Goal: Task Accomplishment & Management: Use online tool/utility

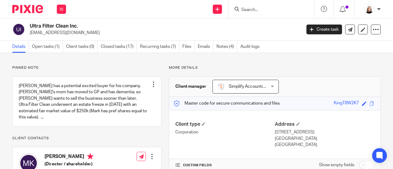
click at [44, 40] on div "Ultra Filter Clean Inc. [EMAIL_ADDRESS][DOMAIN_NAME] Create task Update from Co…" at bounding box center [196, 29] width 393 height 22
click at [44, 47] on link "Open tasks (1)" at bounding box center [47, 47] width 31 height 12
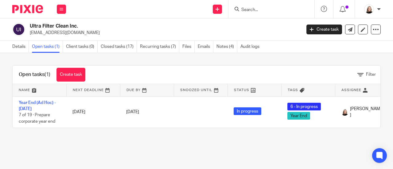
click at [29, 105] on td "Year End (Ad Hoc) - August 2025 7 of 19 · Prepare corporate year end" at bounding box center [40, 111] width 54 height 31
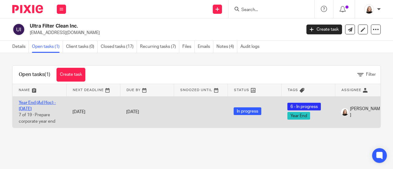
click at [31, 103] on link "Year End (Ad Hoc) - August 2025" at bounding box center [37, 106] width 37 height 10
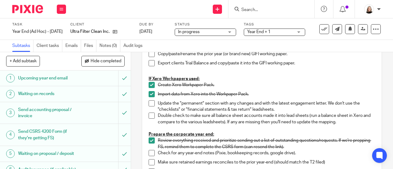
scroll to position [61, 0]
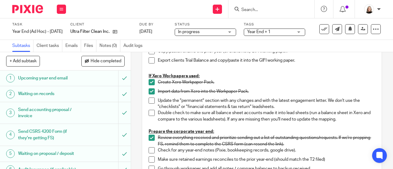
click at [149, 100] on span at bounding box center [152, 101] width 6 height 6
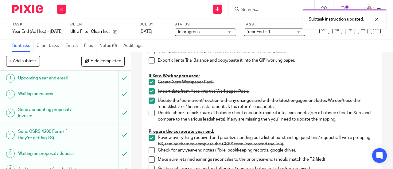
click at [149, 113] on span at bounding box center [152, 113] width 6 height 6
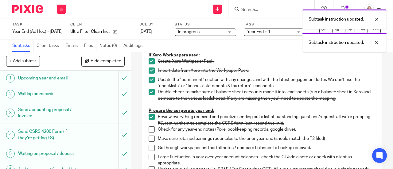
scroll to position [92, 0]
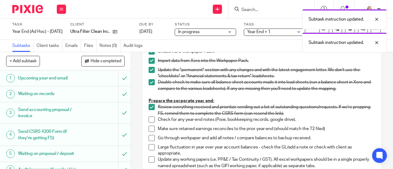
click at [151, 126] on span at bounding box center [152, 129] width 6 height 6
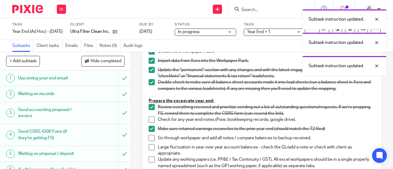
click at [149, 118] on span at bounding box center [152, 120] width 6 height 6
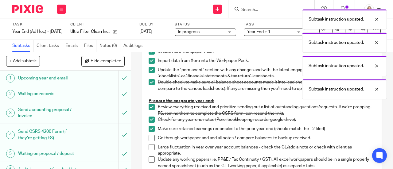
click at [149, 139] on span at bounding box center [152, 138] width 6 height 6
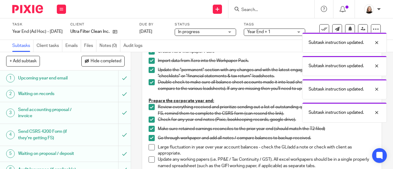
click at [149, 149] on span at bounding box center [152, 147] width 6 height 6
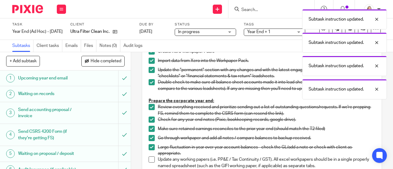
click at [149, 157] on span at bounding box center [152, 160] width 6 height 6
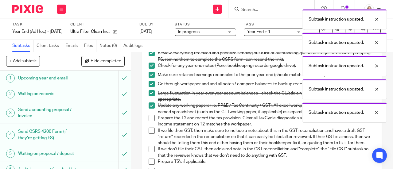
scroll to position [153, 0]
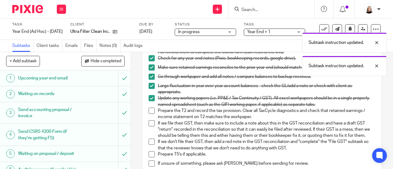
click at [149, 125] on span at bounding box center [152, 123] width 6 height 6
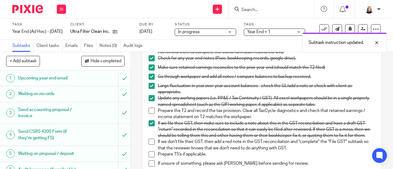
click at [149, 145] on span at bounding box center [152, 142] width 6 height 6
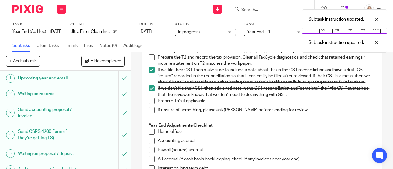
scroll to position [215, 0]
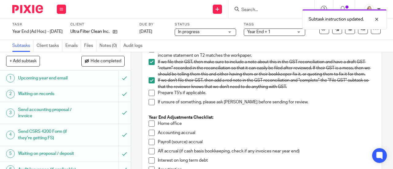
click at [150, 105] on span at bounding box center [152, 102] width 6 height 6
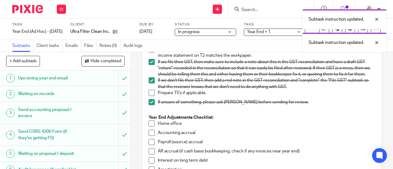
click at [149, 127] on span at bounding box center [152, 124] width 6 height 6
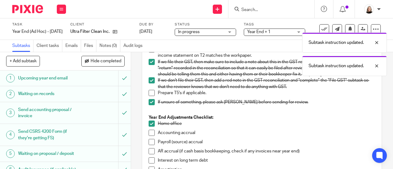
click at [149, 136] on span at bounding box center [152, 133] width 6 height 6
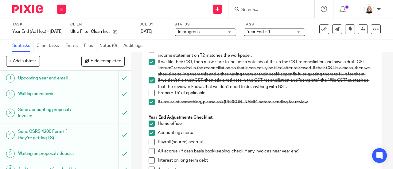
click at [149, 145] on span at bounding box center [152, 142] width 6 height 6
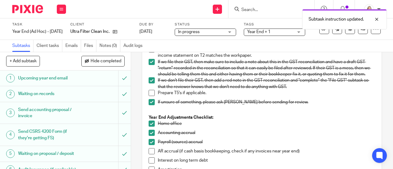
click at [150, 154] on span at bounding box center [152, 151] width 6 height 6
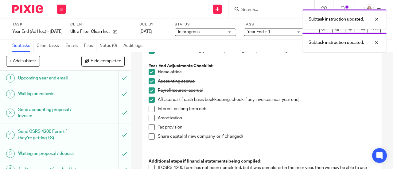
scroll to position [276, 0]
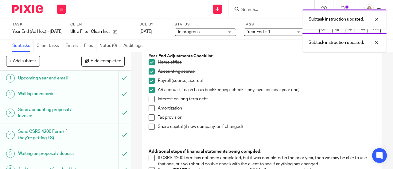
click at [149, 102] on span at bounding box center [152, 99] width 6 height 6
click at [149, 111] on span at bounding box center [152, 108] width 6 height 6
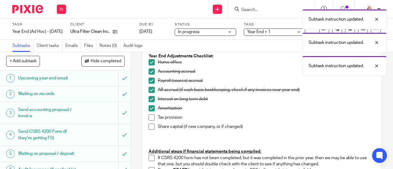
click at [149, 121] on span at bounding box center [152, 117] width 6 height 6
click at [149, 130] on span at bounding box center [152, 127] width 6 height 6
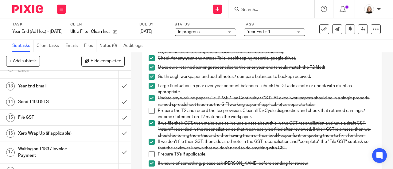
scroll to position [215, 0]
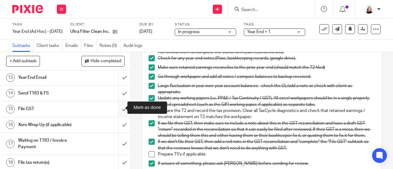
click at [117, 107] on input "submit" at bounding box center [65, 108] width 131 height 15
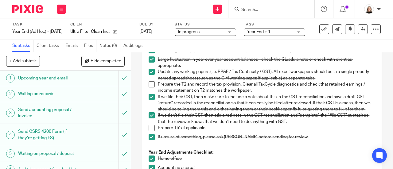
scroll to position [184, 0]
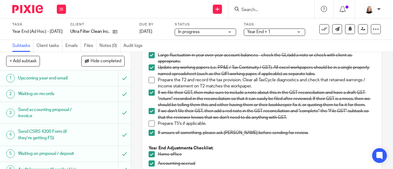
click at [150, 127] on span at bounding box center [152, 124] width 6 height 6
